Goal: Find specific page/section: Find specific page/section

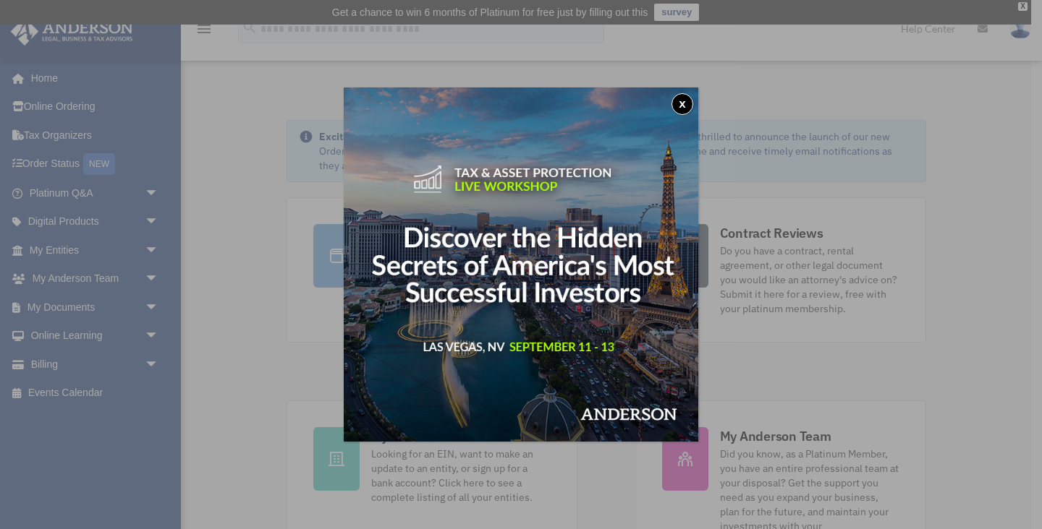
click at [677, 105] on button "x" at bounding box center [682, 104] width 22 height 22
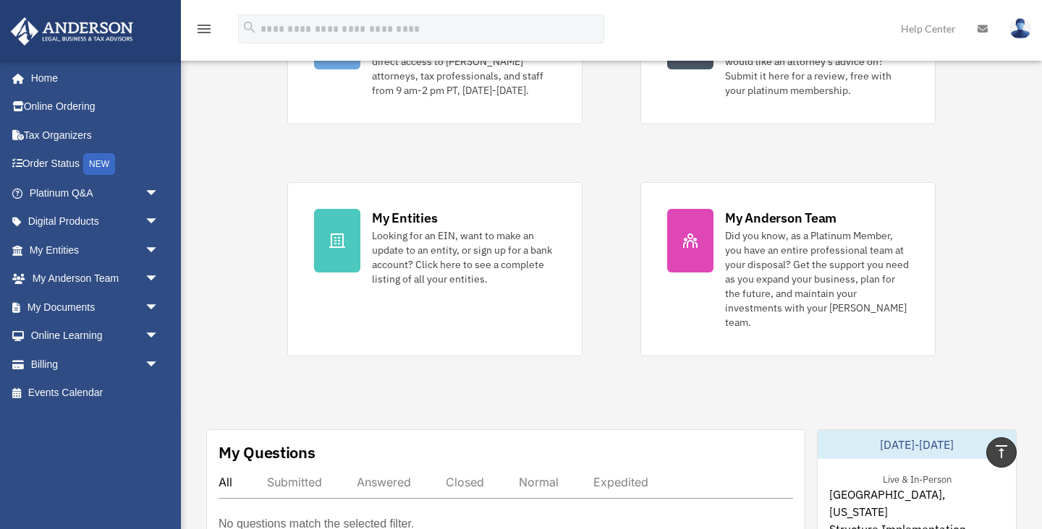
scroll to position [163, 0]
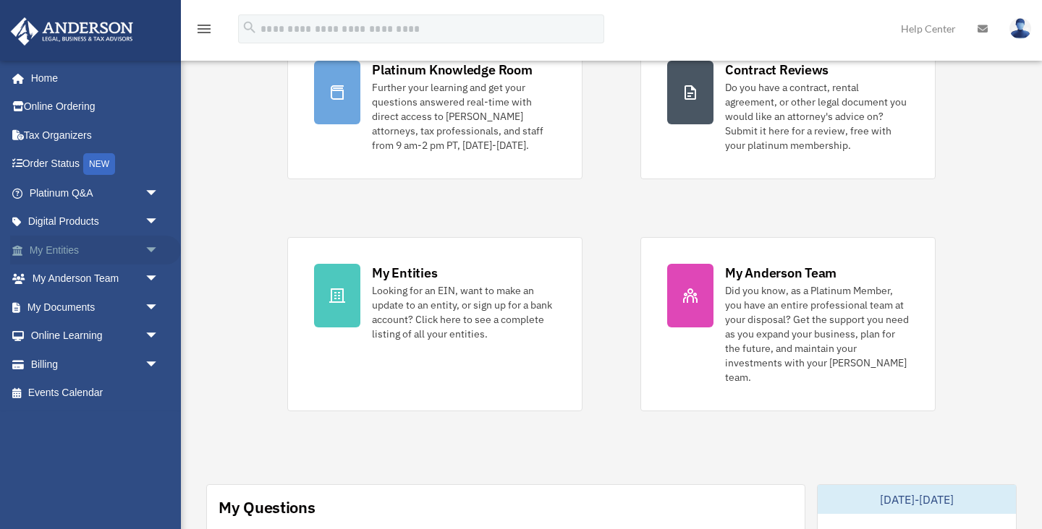
click at [148, 250] on span "arrow_drop_down" at bounding box center [159, 251] width 29 height 30
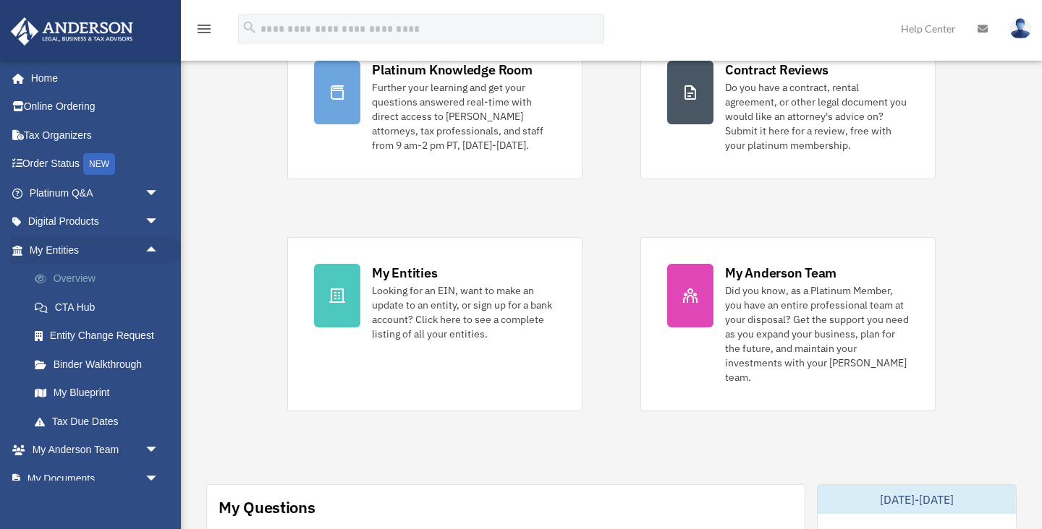
click at [77, 278] on link "Overview" at bounding box center [100, 279] width 161 height 29
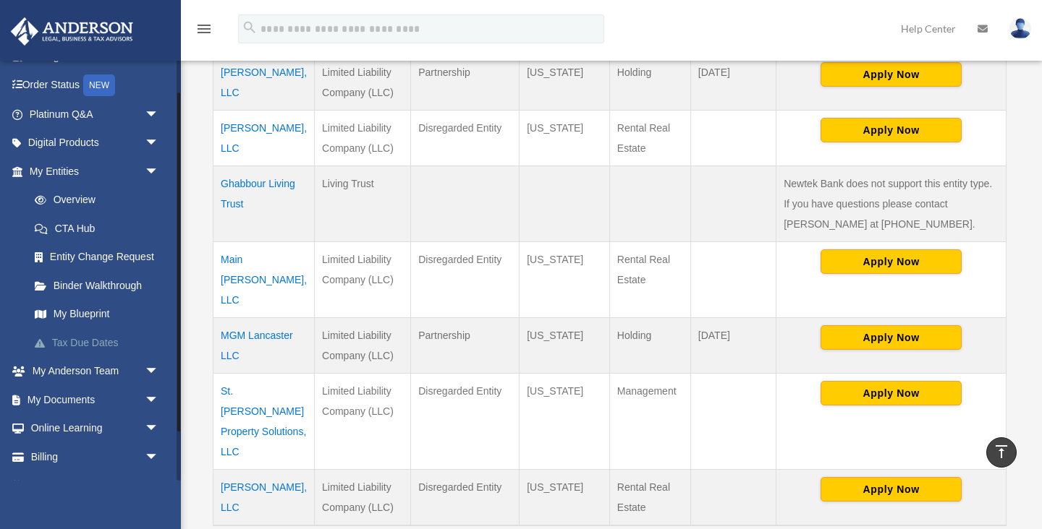
scroll to position [80, 0]
click at [147, 366] on span "arrow_drop_down" at bounding box center [159, 371] width 29 height 30
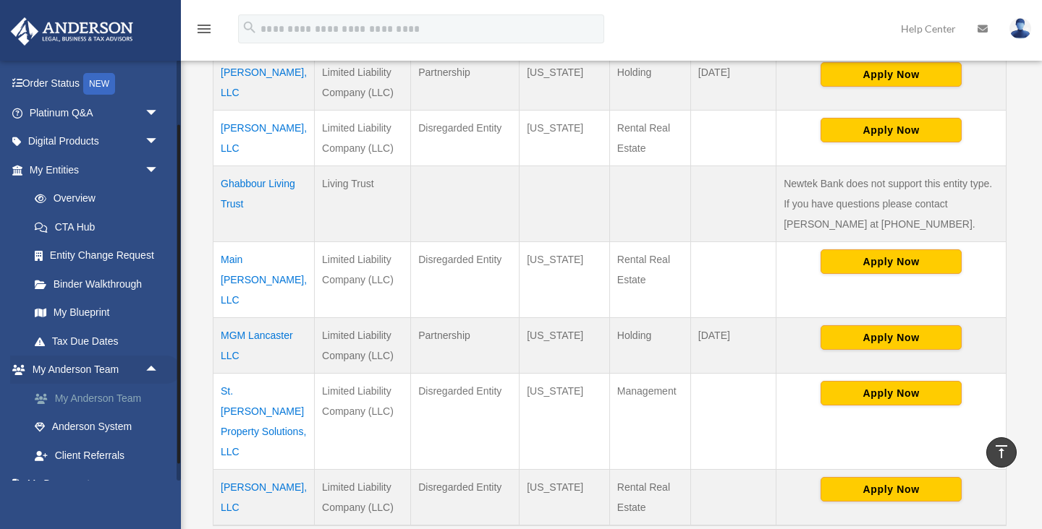
click at [128, 401] on link "My Anderson Team" at bounding box center [100, 398] width 161 height 29
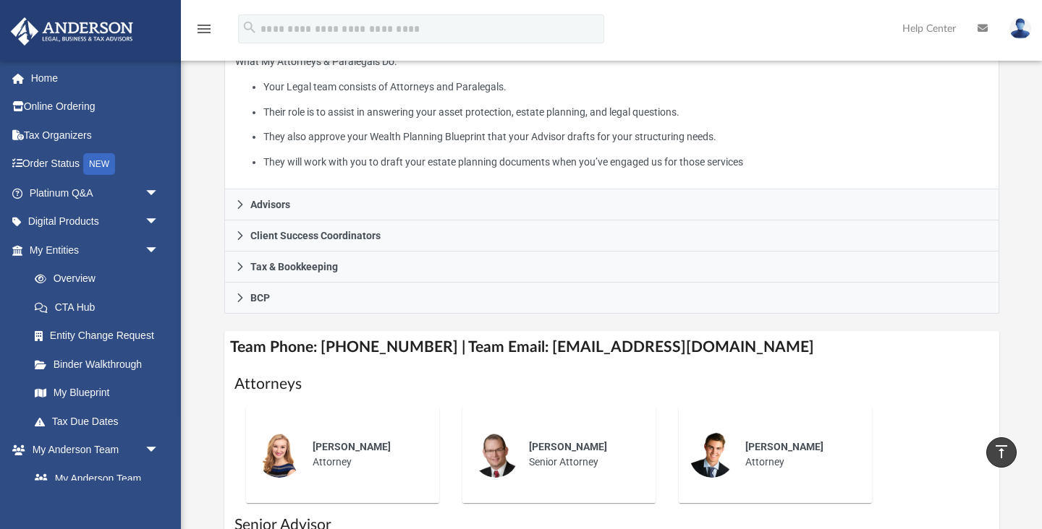
scroll to position [319, 0]
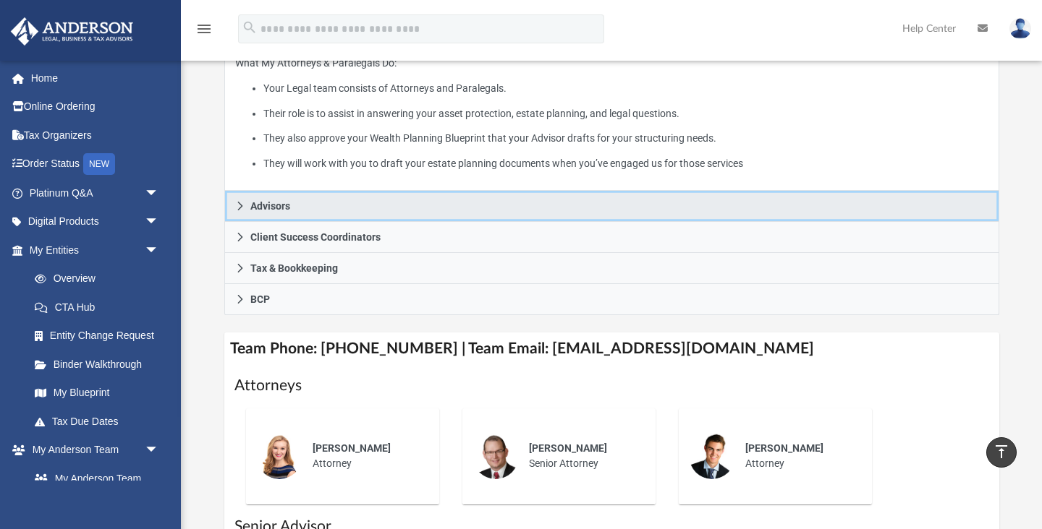
click at [269, 211] on span "Advisors" at bounding box center [270, 206] width 40 height 10
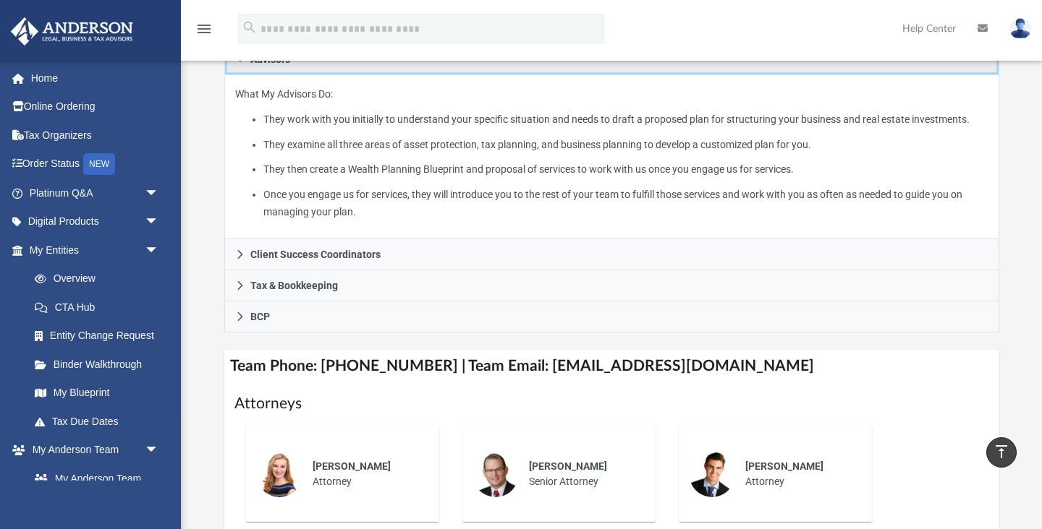
click at [265, 64] on span "Advisors" at bounding box center [270, 59] width 40 height 10
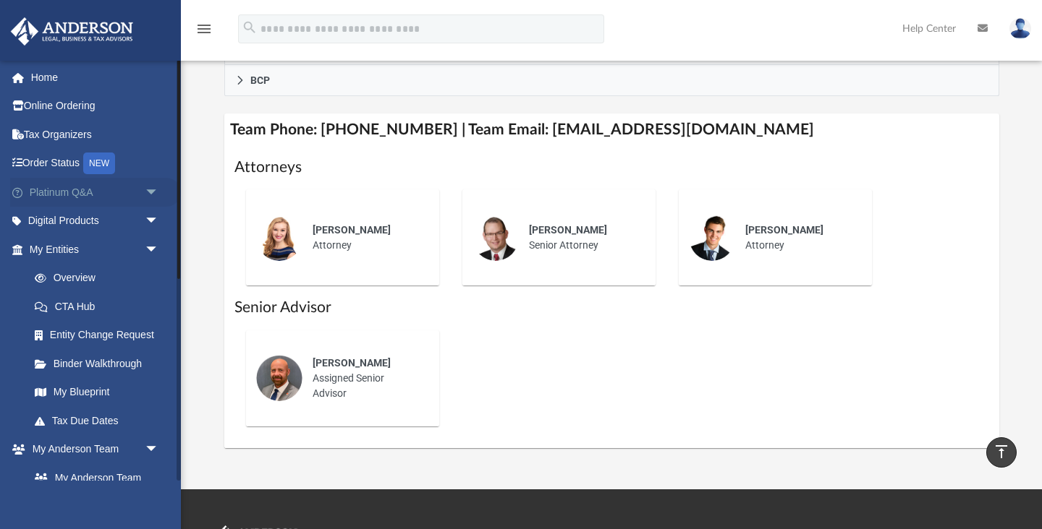
scroll to position [0, 0]
click at [103, 103] on link "Online Ordering" at bounding box center [95, 107] width 171 height 29
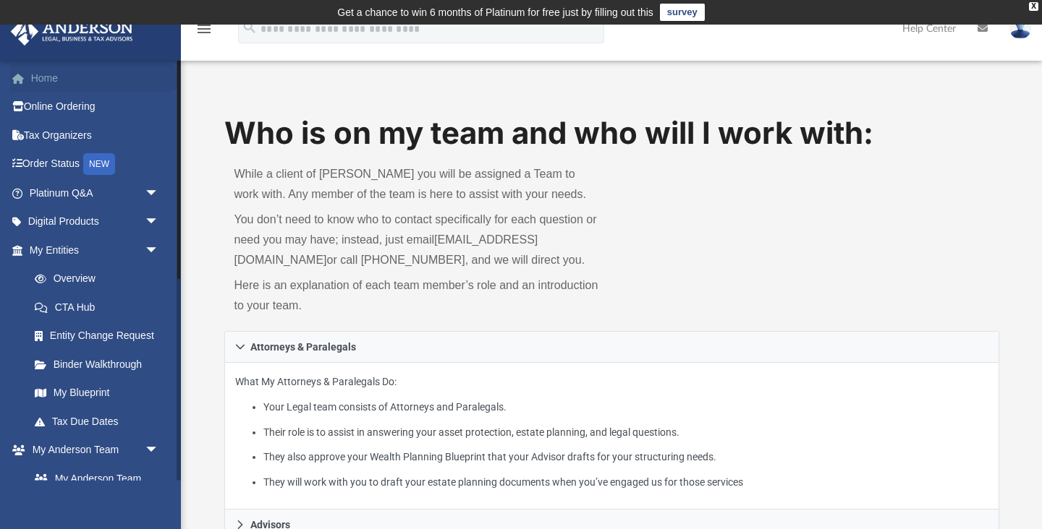
click at [51, 80] on link "Home" at bounding box center [95, 78] width 171 height 29
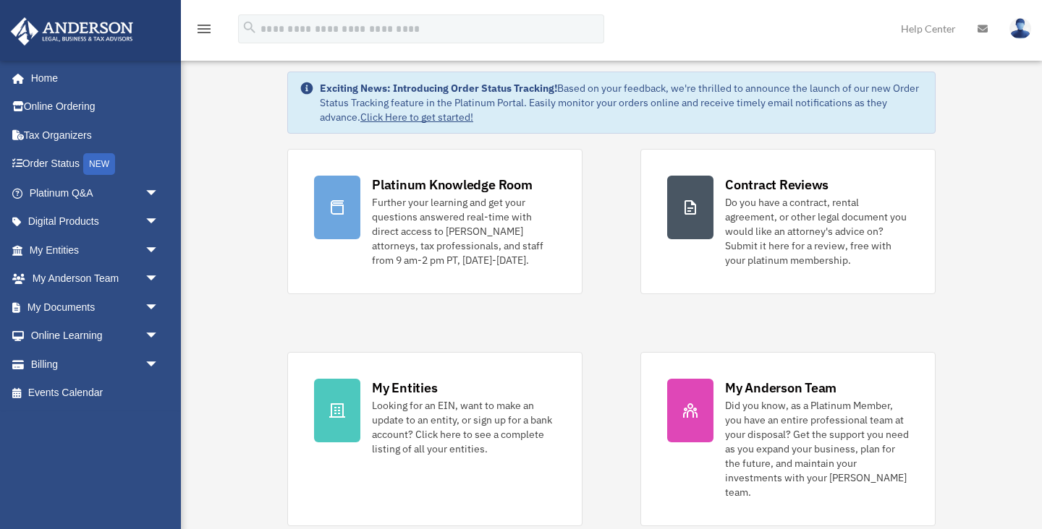
scroll to position [115, 0]
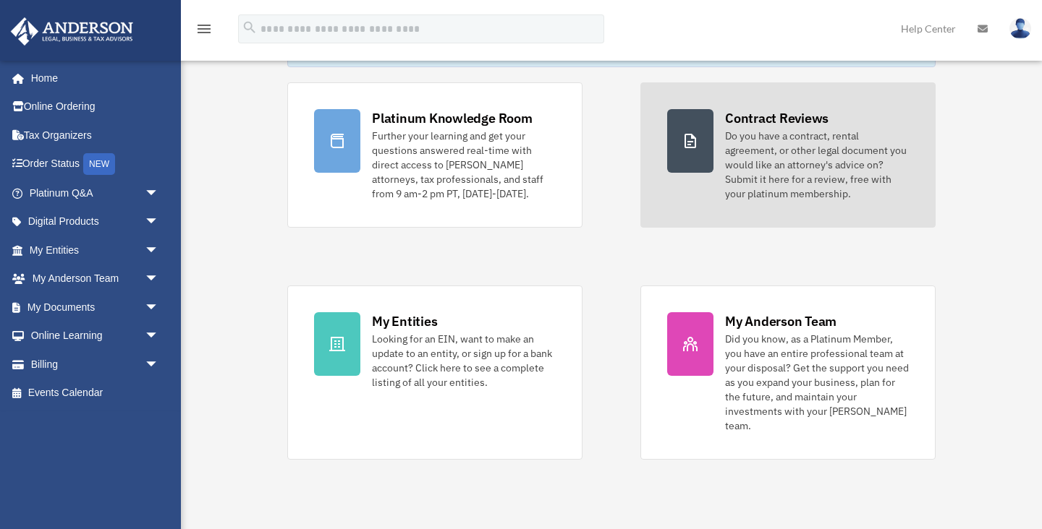
click at [867, 190] on div "Do you have a contract, rental agreement, or other legal document you would lik…" at bounding box center [817, 165] width 184 height 72
